Goal: Transaction & Acquisition: Book appointment/travel/reservation

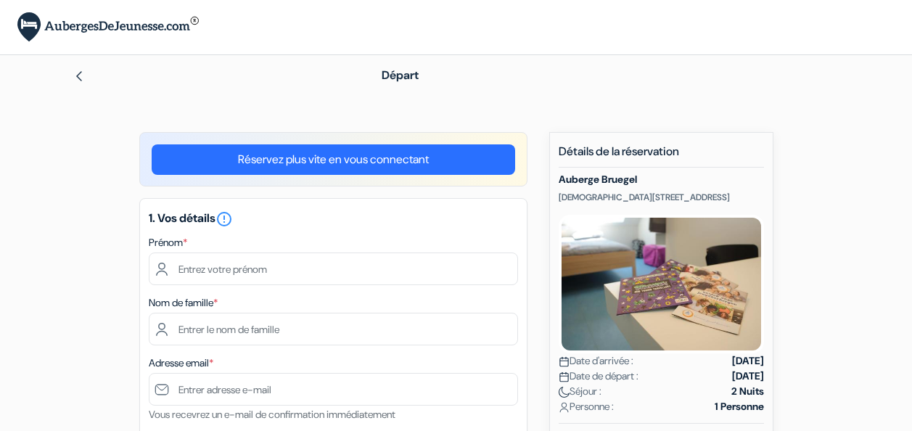
click at [315, 153] on link "Réservez plus vite en vous connectant" at bounding box center [334, 159] width 364 height 30
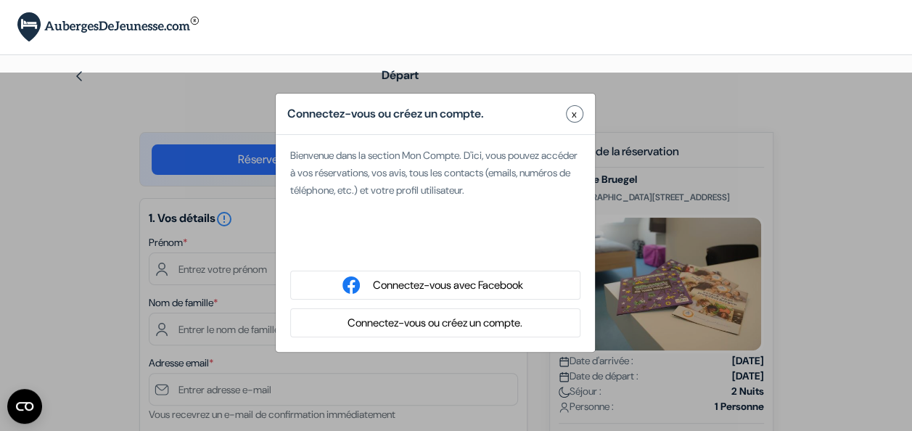
click at [477, 327] on button "Connectez-vous ou créez un compte." at bounding box center [435, 323] width 184 height 18
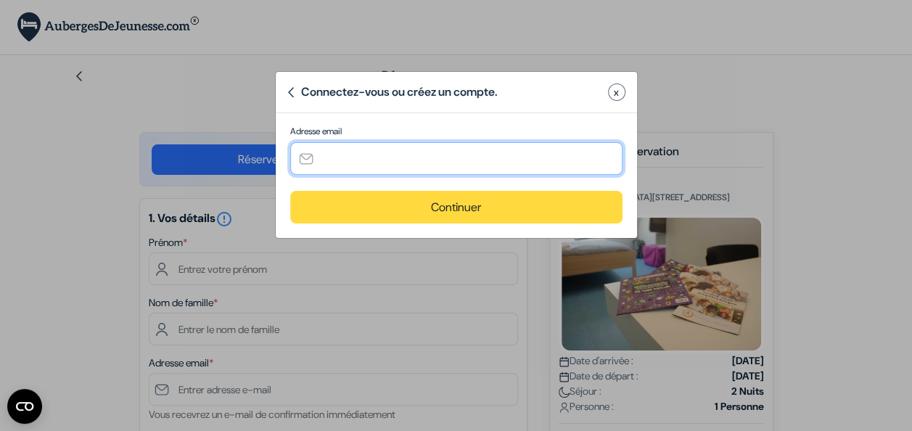
click at [379, 171] on input "text" at bounding box center [456, 158] width 332 height 33
type input "[EMAIL_ADDRESS][DOMAIN_NAME]"
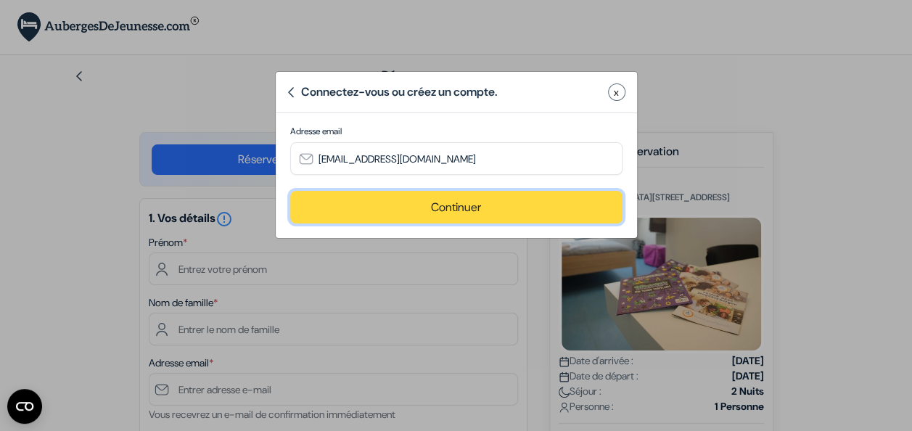
click at [387, 208] on button "Continuer" at bounding box center [456, 207] width 332 height 33
type input "[EMAIL_ADDRESS][DOMAIN_NAME]"
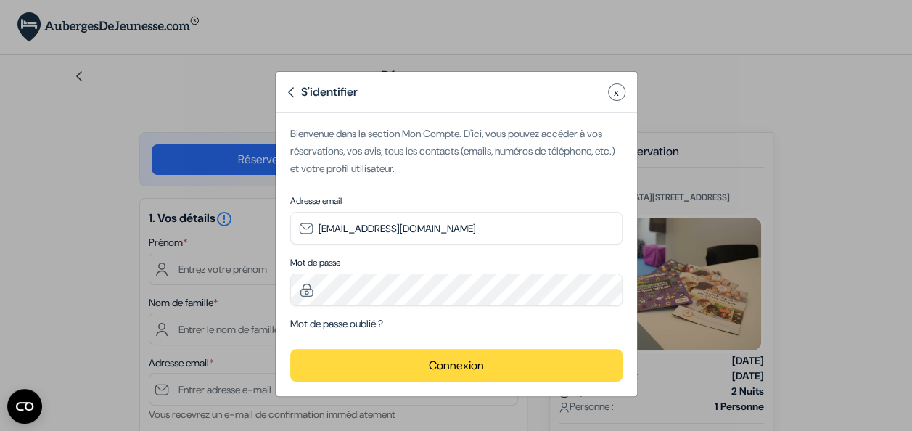
click at [401, 353] on button "Connexion" at bounding box center [456, 365] width 332 height 33
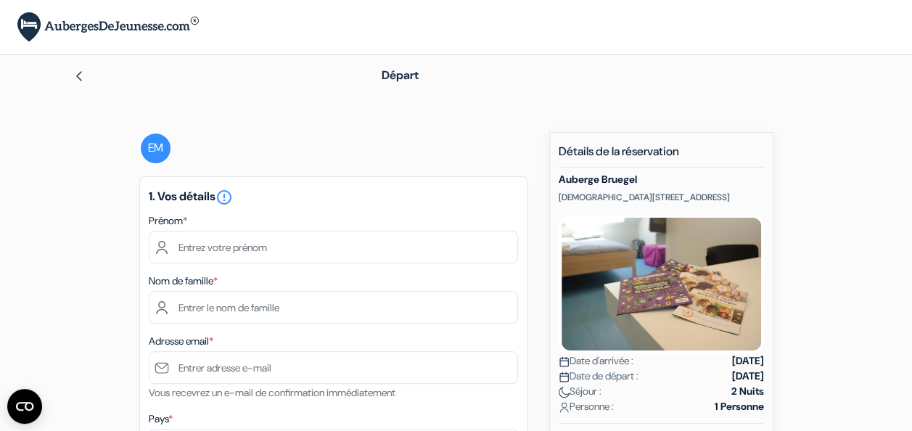
scroll to position [25, 0]
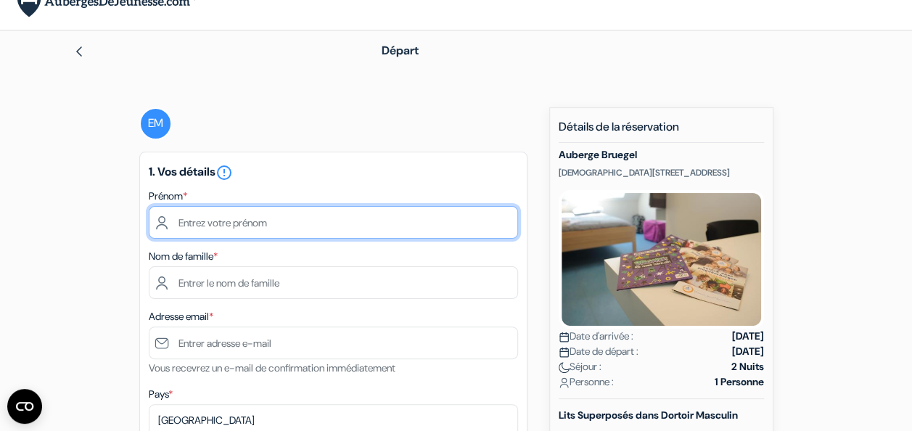
click at [263, 213] on input "text" at bounding box center [333, 222] width 369 height 33
click at [283, 218] on input "text" at bounding box center [333, 222] width 369 height 33
type input "enzo"
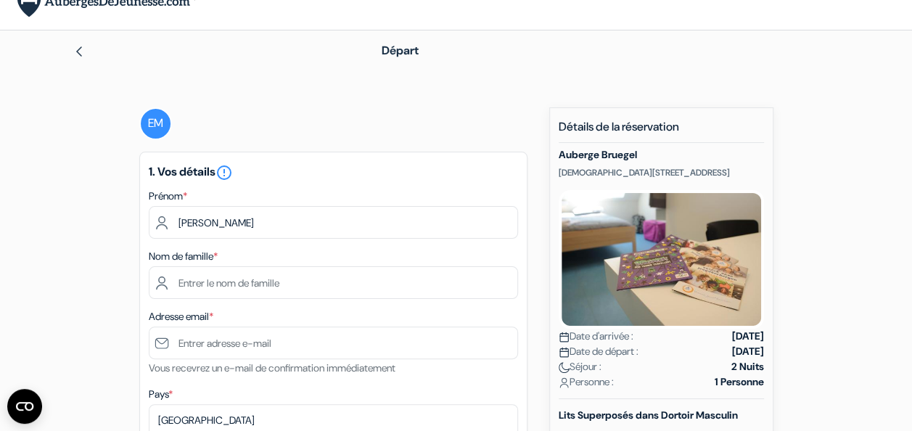
click at [162, 302] on div "1. Vos détails error_outline Prénom * enzo Nom de famille * Adresse email * Vou…" at bounding box center [333, 403] width 388 height 502
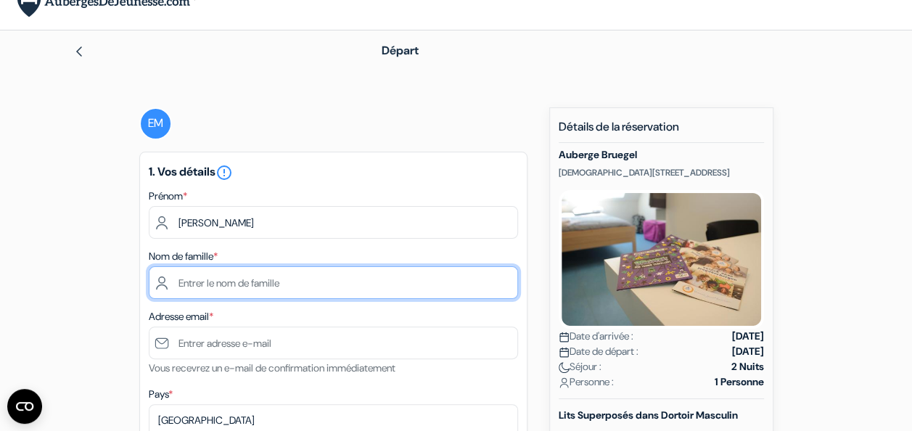
click at [215, 279] on input "text" at bounding box center [333, 282] width 369 height 33
type input "manin"
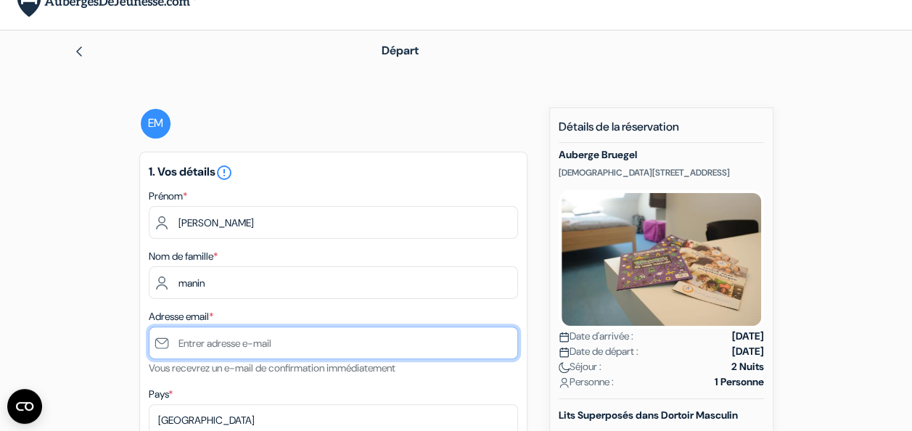
click at [223, 348] on input "text" at bounding box center [333, 343] width 369 height 33
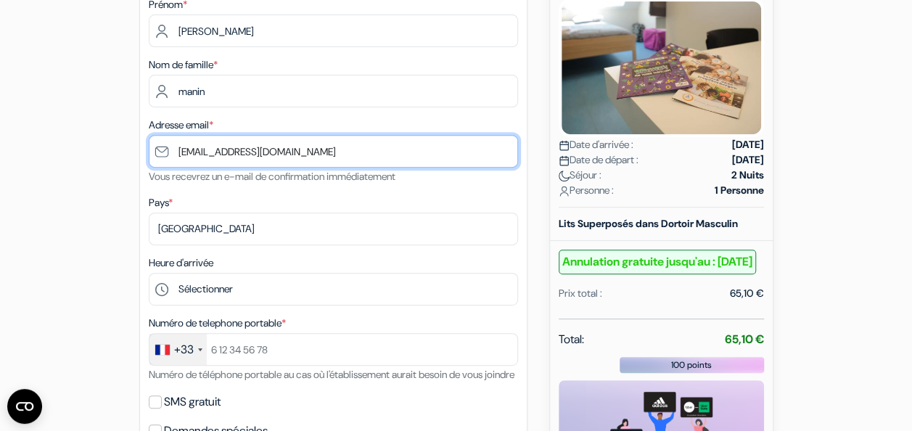
scroll to position [221, 0]
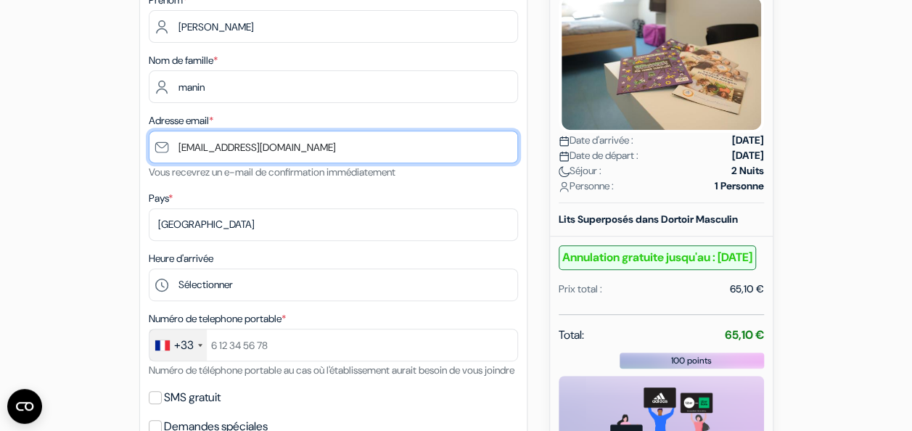
type input "[EMAIL_ADDRESS][DOMAIN_NAME]"
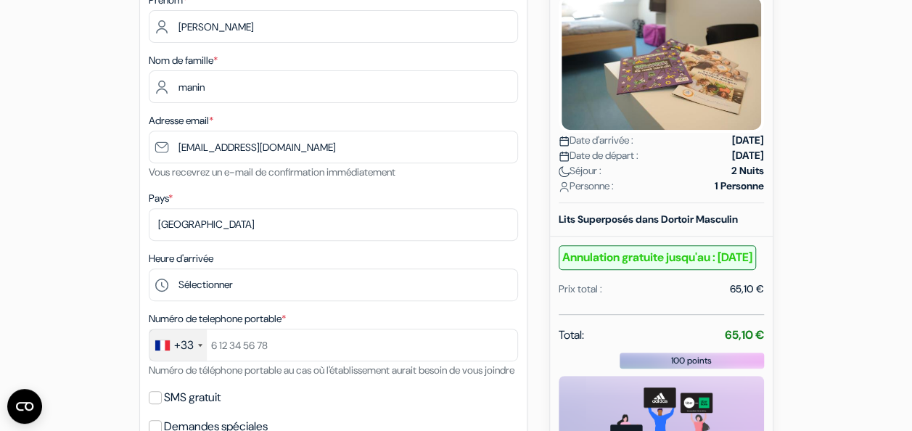
click at [268, 269] on div "Heure d'arrivée Sélectionner 14:00 15:00 16:00 17:00 18:00 19:00 20:00 21:00 22…" at bounding box center [333, 276] width 369 height 52
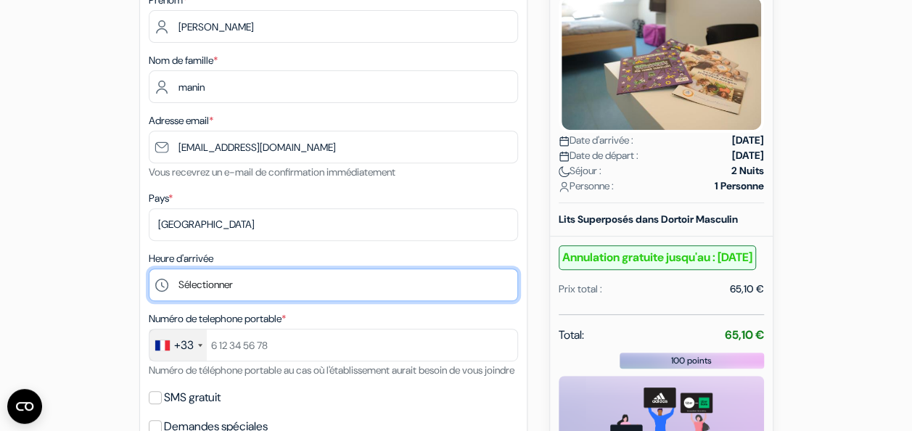
click at [254, 284] on select "Sélectionner 14:00 15:00 16:00 17:00 18:00 19:00 20:00 21:00 22:00" at bounding box center [333, 284] width 369 height 33
select select "17"
click at [149, 270] on select "Sélectionner 14:00 15:00 16:00 17:00 18:00 19:00 20:00 21:00 22:00" at bounding box center [333, 284] width 369 height 33
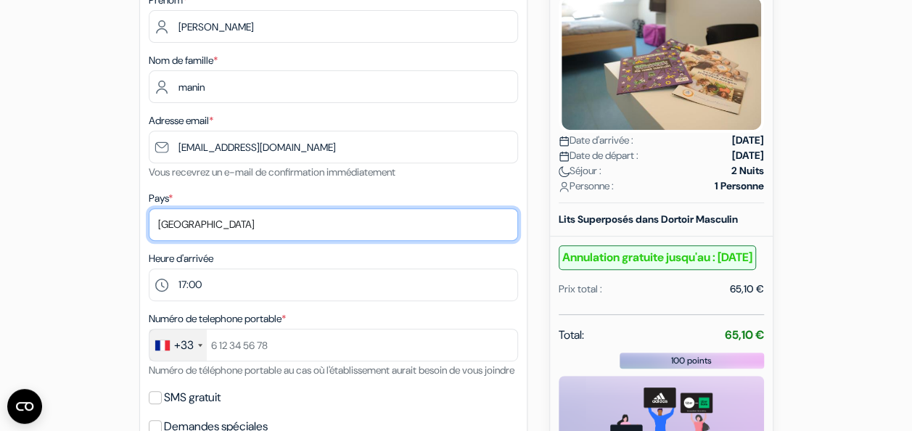
click at [226, 219] on select "Selectionner le pays Abkhazie Afghanistan Afrique du Sud Albanie Algérie Allema…" at bounding box center [333, 224] width 369 height 33
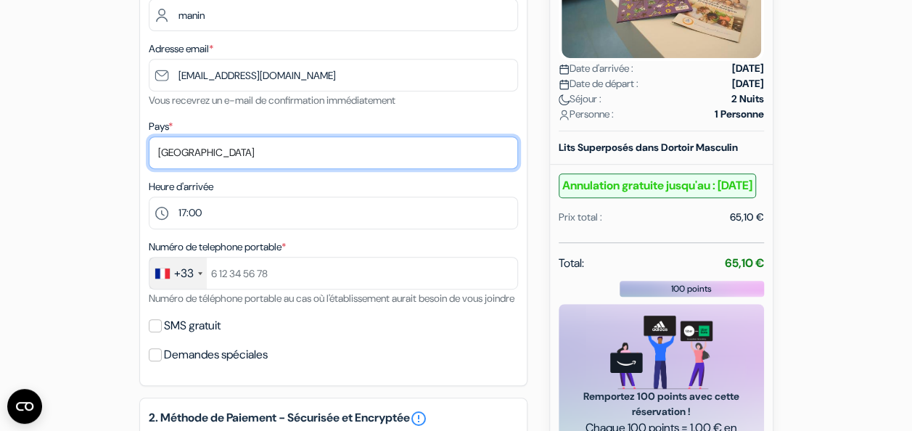
scroll to position [294, 0]
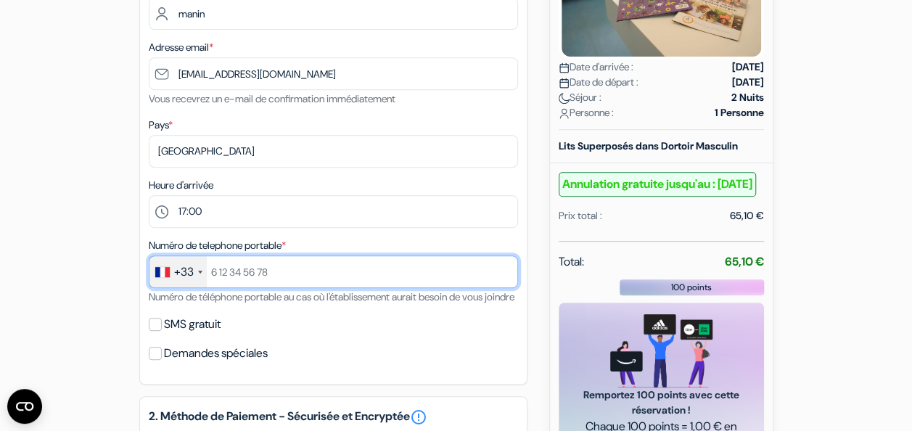
click at [251, 274] on input "text" at bounding box center [333, 271] width 369 height 33
type input "9"
type input "0695652819"
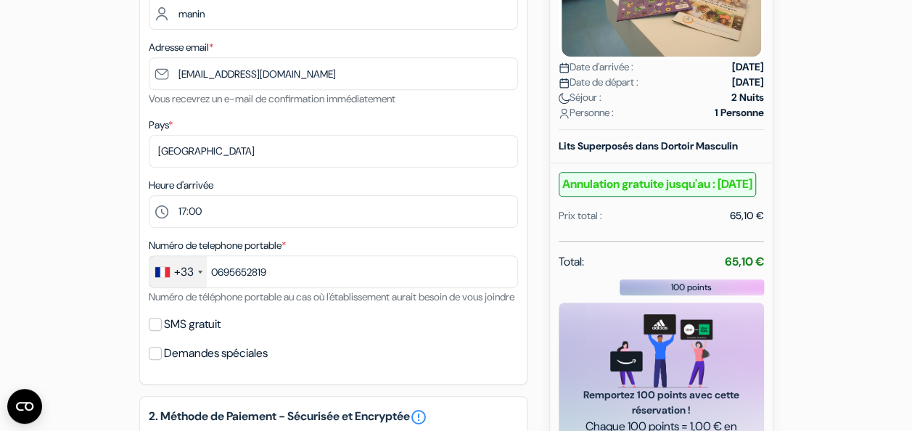
click at [200, 335] on label "SMS gratuit" at bounding box center [192, 324] width 57 height 20
click at [162, 331] on input "SMS gratuit" at bounding box center [155, 324] width 13 height 13
checkbox input "true"
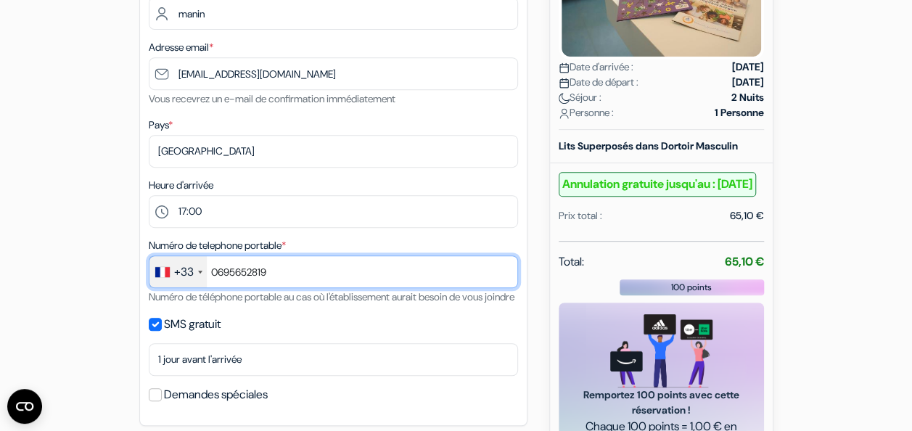
click at [220, 277] on input "0695652819" at bounding box center [333, 271] width 369 height 33
type input "695652819"
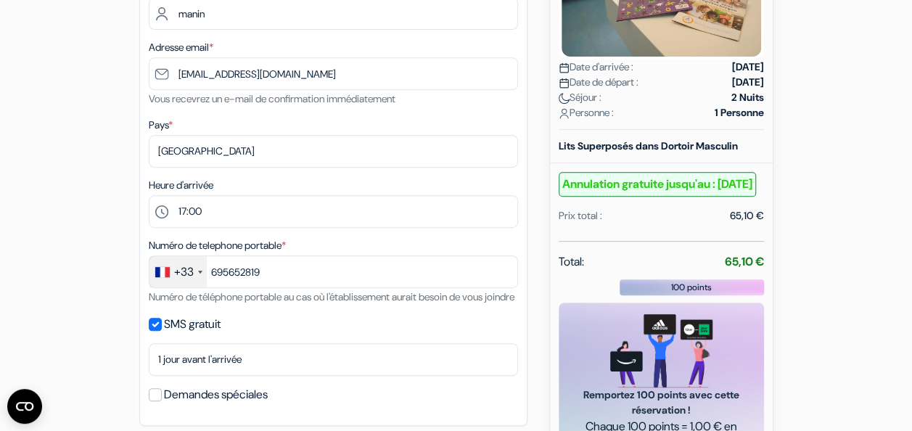
click at [48, 329] on div "add_box Auberge Bruegel Heilige Geeststraat 2, Bruxelles, Belgique Détails de l…" at bounding box center [456, 394] width 827 height 1112
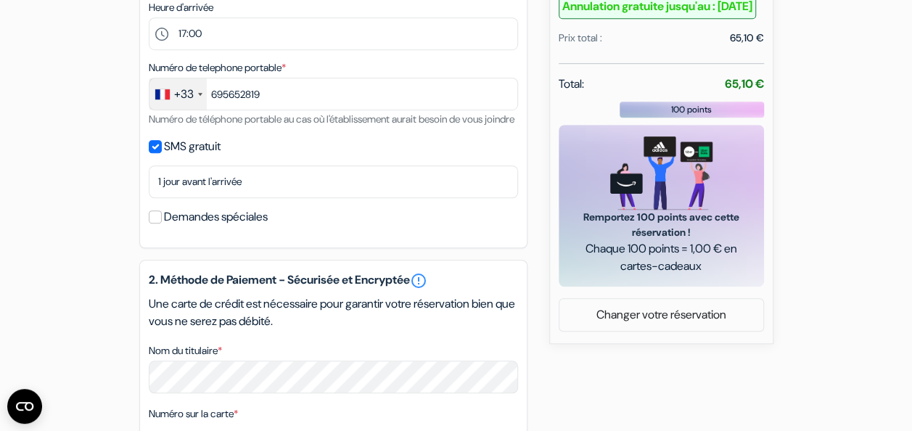
scroll to position [472, 0]
click at [202, 226] on label "Demandes spéciales" at bounding box center [216, 216] width 104 height 20
click at [162, 223] on input "Demandes spéciales" at bounding box center [155, 216] width 13 height 13
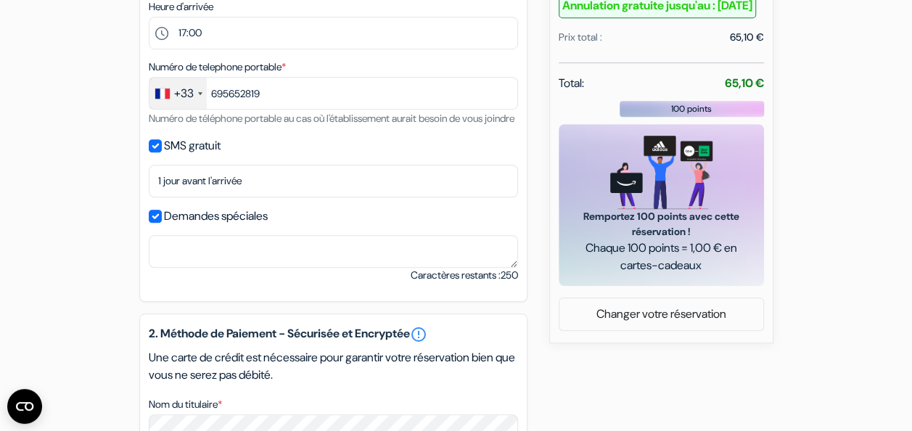
click at [202, 226] on label "Demandes spéciales" at bounding box center [216, 216] width 104 height 20
click at [162, 223] on input "Demandes spéciales" at bounding box center [155, 216] width 13 height 13
checkbox input "false"
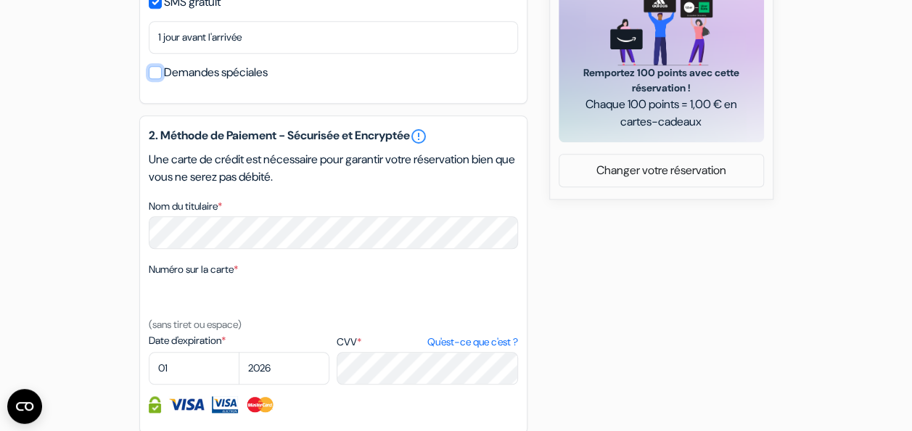
scroll to position [617, 0]
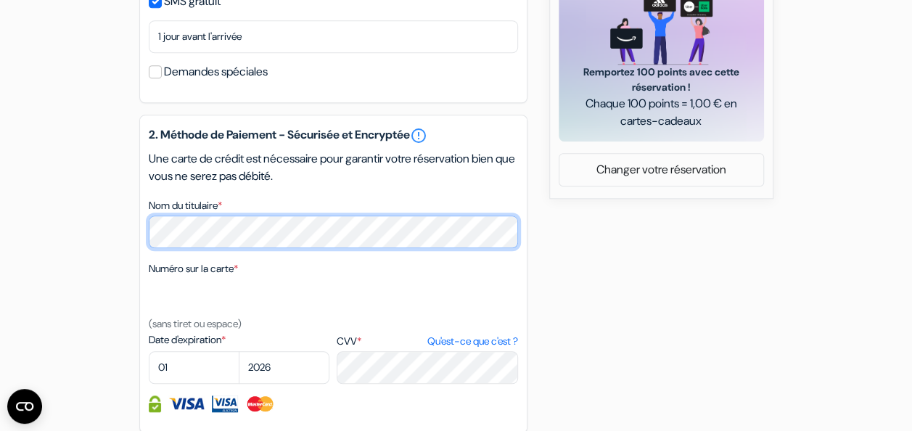
click at [123, 246] on div "add_box Auberge Bruegel Heilige Geeststraat 2, Bruxelles, Belgique Détails de l…" at bounding box center [456, 71] width 827 height 1112
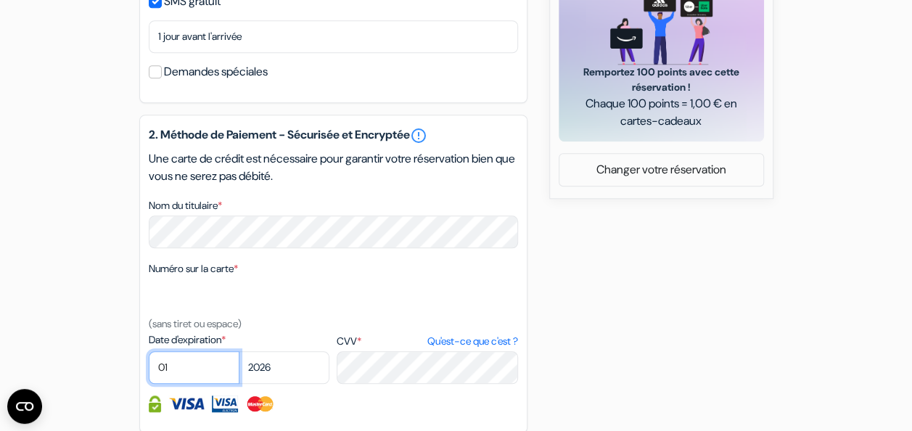
click at [213, 383] on select "01 02 03 04 05 06 07 08 09 10 11 12" at bounding box center [194, 367] width 91 height 33
select select "06"
click at [149, 372] on select "01 02 03 04 05 06 07 08 09 10 11 12" at bounding box center [194, 367] width 91 height 33
click at [254, 384] on select "2025 2026 2027 2028 2029 2030 2031 2032 2033 2034 2035 2036 2037 2038 2039 2040…" at bounding box center [284, 367] width 91 height 33
select select "2028"
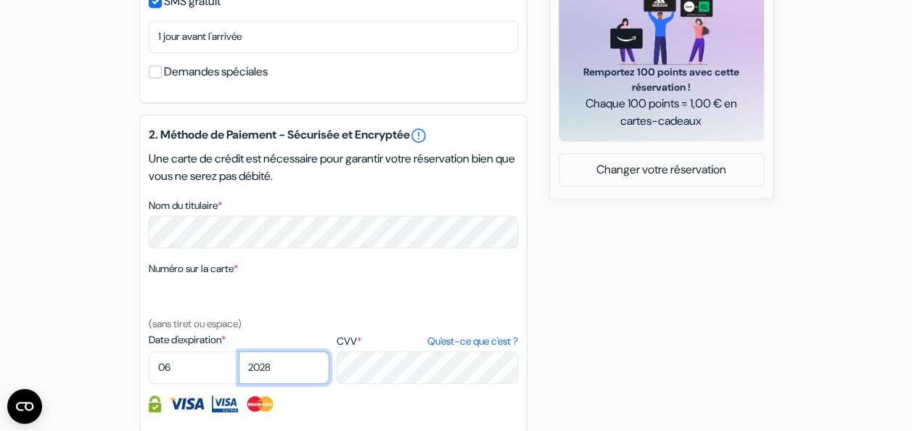
click at [239, 372] on select "2025 2026 2027 2028 2029 2030 2031 2032 2033 2034 2035 2036 2037 2038 2039 2040…" at bounding box center [284, 367] width 91 height 33
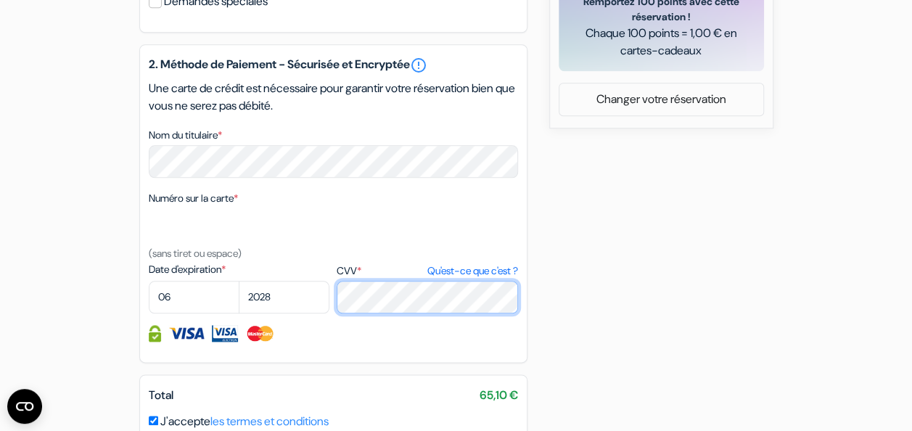
scroll to position [691, 0]
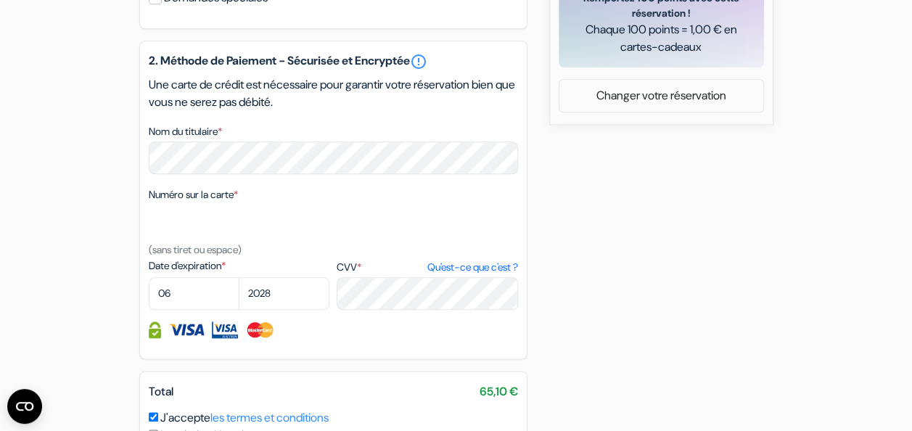
click at [412, 359] on div "2. Méthode de Paiement - Sécurisée et Encryptée error_outline Une carte de créd…" at bounding box center [333, 200] width 388 height 319
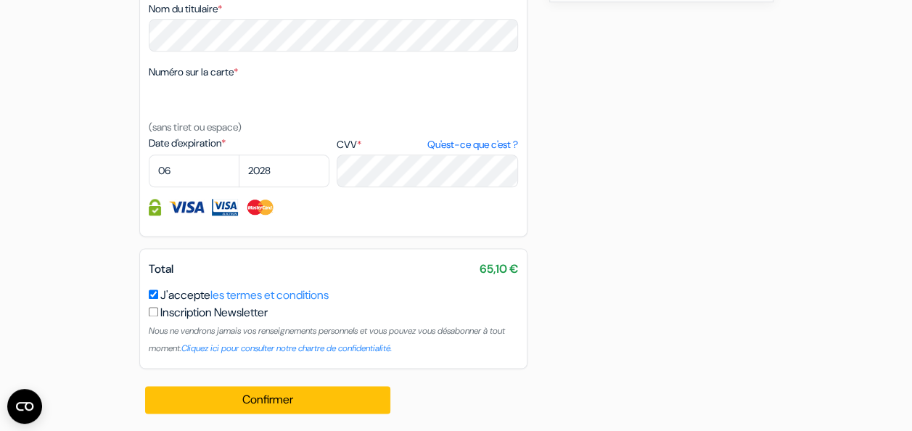
scroll to position [833, 0]
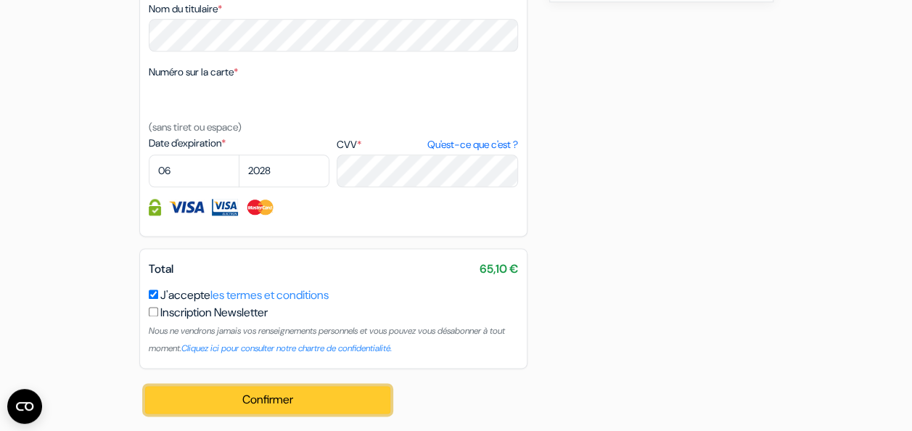
click at [253, 403] on button "Confirmer Loading..." at bounding box center [268, 400] width 246 height 28
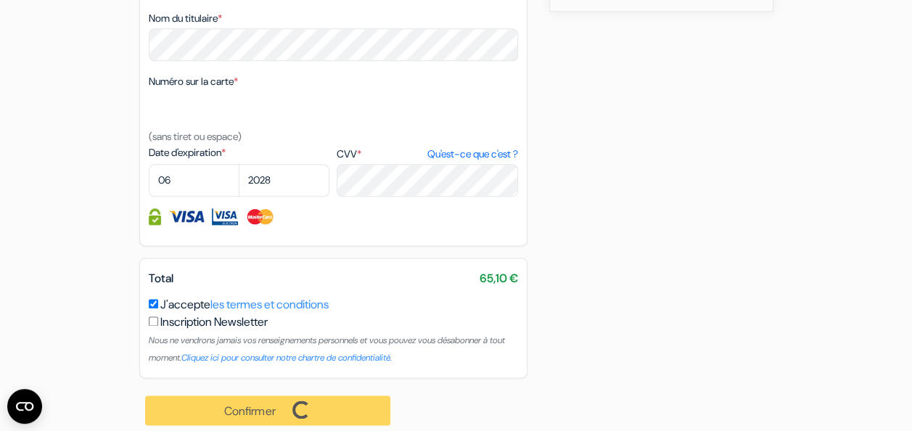
scroll to position [834, 0]
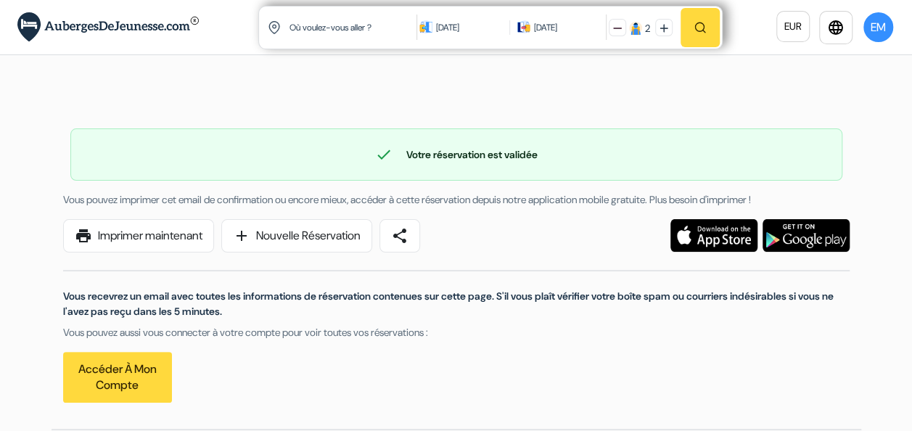
click at [519, 285] on div "Vous recevrez un email avec toutes les informations de réservation contenues su…" at bounding box center [456, 328] width 804 height 150
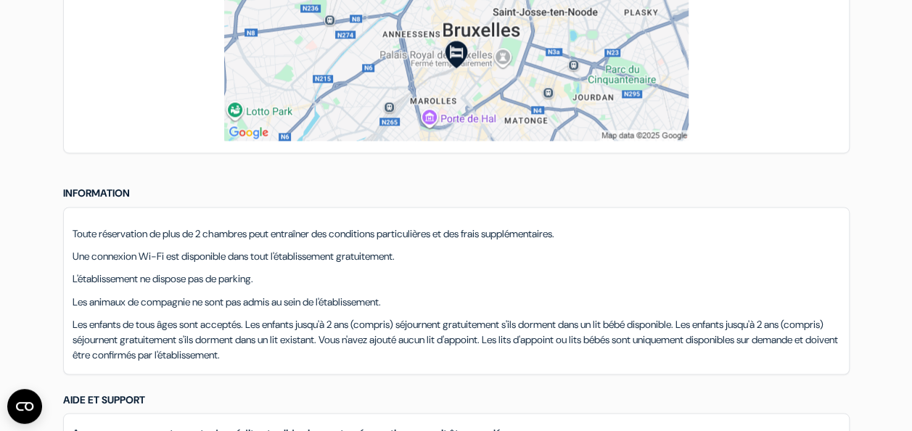
scroll to position [1066, 0]
click at [435, 213] on div "Toute réservation de plus de 2 chambres peut entraîner des conditions particuli…" at bounding box center [456, 292] width 787 height 168
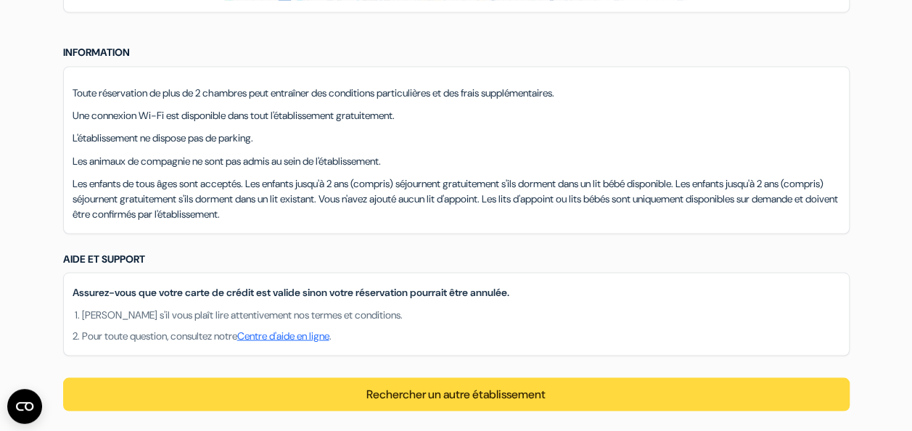
scroll to position [1210, 0]
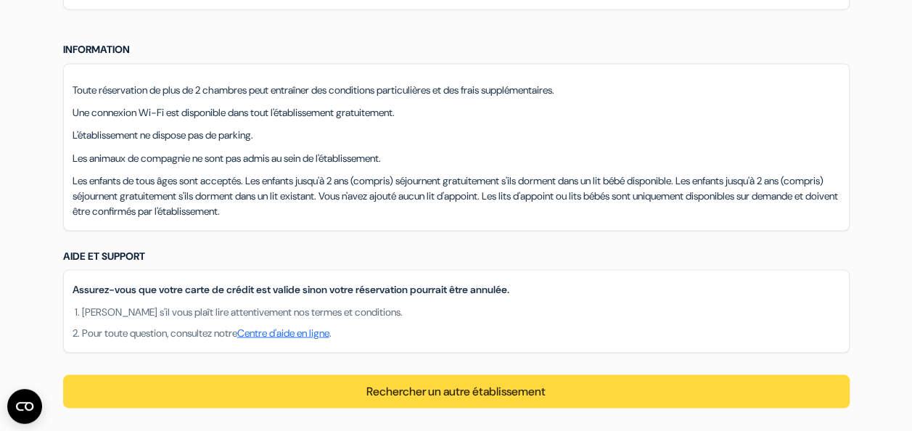
click at [261, 288] on p "Assurez-vous que votre carte de crédit est valide sinon votre réservation pourr…" at bounding box center [457, 289] width 768 height 15
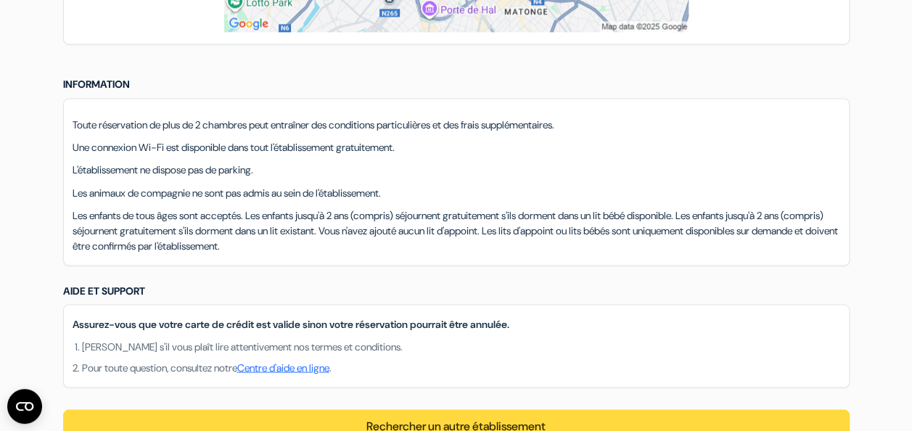
scroll to position [1174, 0]
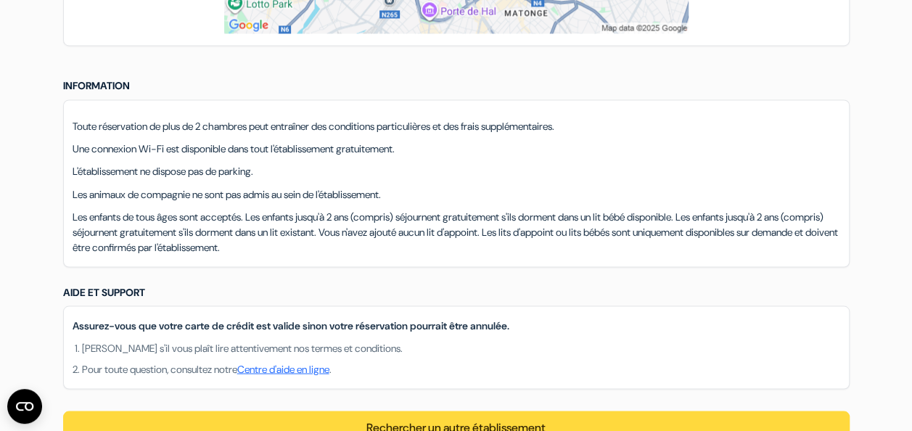
click at [313, 164] on p "L'établissement ne dispose pas de parking." at bounding box center [457, 171] width 768 height 15
